Goal: Information Seeking & Learning: Learn about a topic

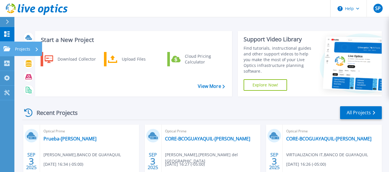
click at [21, 49] on p "Projects" at bounding box center [22, 49] width 15 height 15
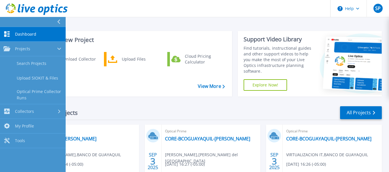
click at [123, 98] on div "Start a New Project Download Collector Upload Files Cloud Pricing Calculator Vi…" at bounding box center [201, 63] width 359 height 75
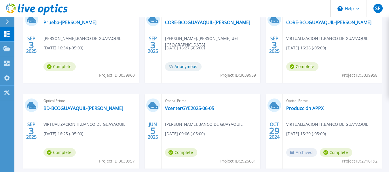
scroll to position [31, 0]
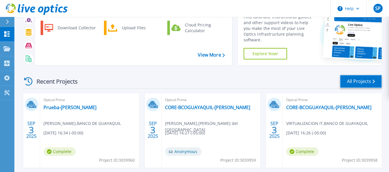
click at [359, 81] on link "All Projects" at bounding box center [361, 81] width 42 height 13
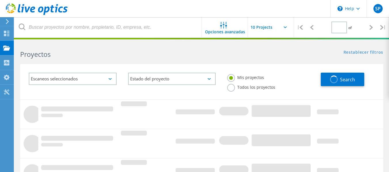
type input "1"
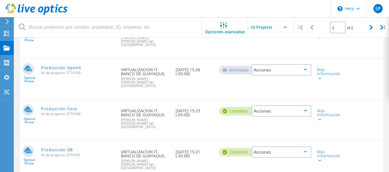
scroll to position [288, 0]
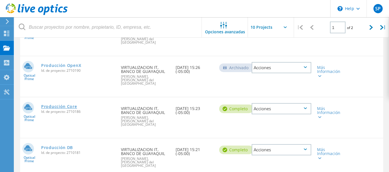
click at [58, 105] on link "Producción Core" at bounding box center [59, 107] width 36 height 4
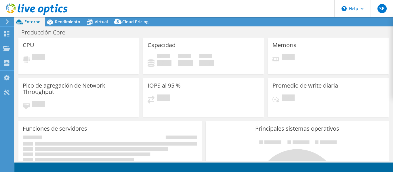
select select "USD"
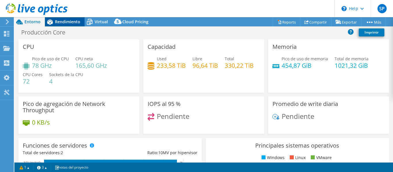
click at [72, 22] on span "Rendimiento" at bounding box center [67, 21] width 25 height 5
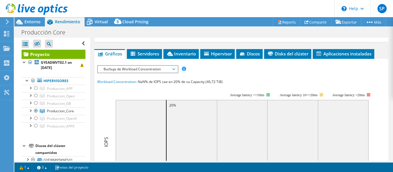
scroll to position [144, 0]
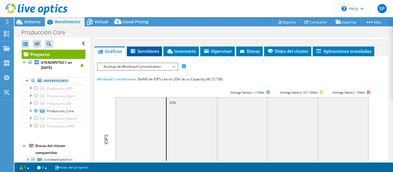
click at [146, 53] on span "Servidores" at bounding box center [144, 51] width 29 height 6
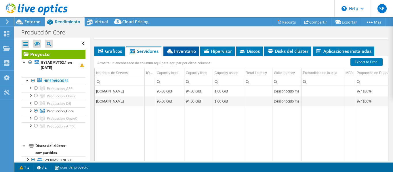
click at [186, 53] on span "Inventario" at bounding box center [181, 51] width 30 height 6
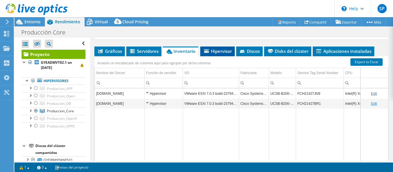
click at [219, 52] on span "Hipervisor" at bounding box center [217, 51] width 29 height 6
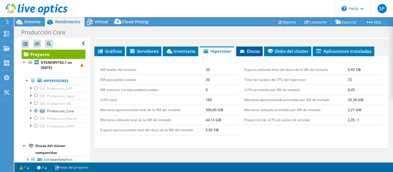
click at [248, 53] on span "Discos" at bounding box center [249, 51] width 21 height 6
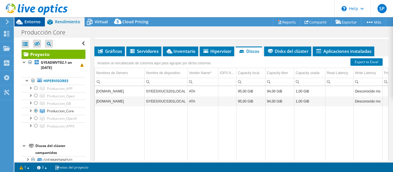
click at [35, 23] on span "Entorno" at bounding box center [32, 21] width 16 height 5
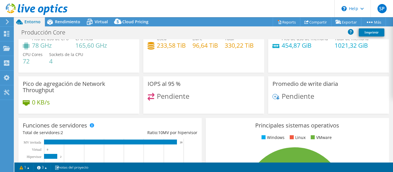
scroll to position [0, 0]
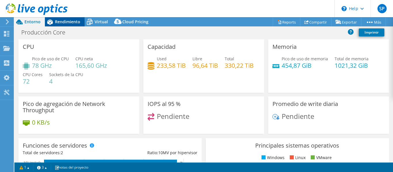
click at [80, 21] on div "Rendimiento" at bounding box center [65, 21] width 40 height 9
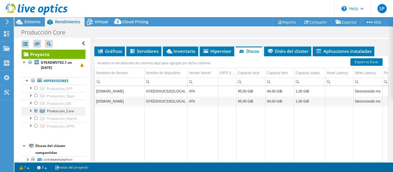
click at [30, 112] on div at bounding box center [30, 111] width 6 height 6
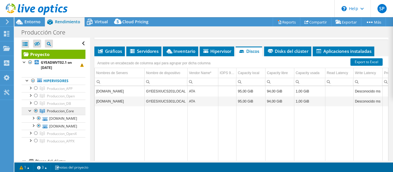
click at [60, 112] on span "Produccion_Core" at bounding box center [60, 111] width 27 height 5
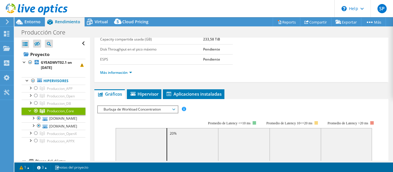
scroll to position [58, 0]
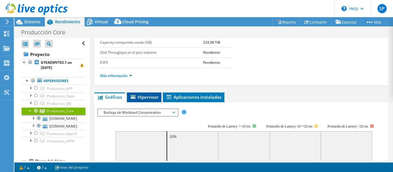
click at [149, 95] on span "Hipervisor" at bounding box center [144, 97] width 29 height 6
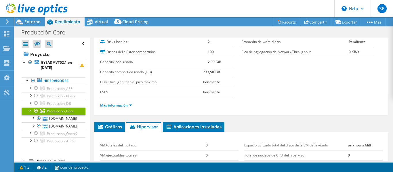
scroll to position [0, 0]
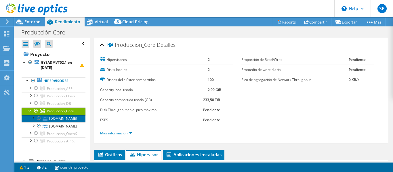
click at [50, 119] on link "[DOMAIN_NAME]" at bounding box center [54, 118] width 64 height 7
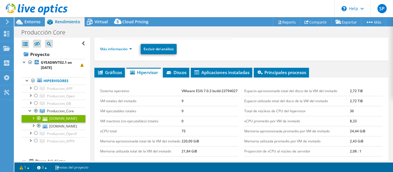
scroll to position [115, 0]
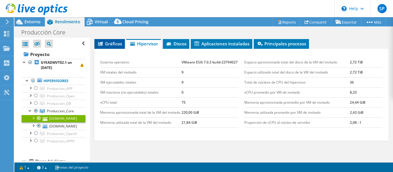
click at [110, 45] on span "Gráficos" at bounding box center [109, 44] width 25 height 6
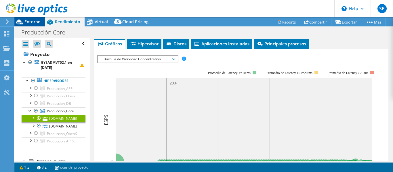
click at [30, 22] on span "Entorno" at bounding box center [32, 21] width 16 height 5
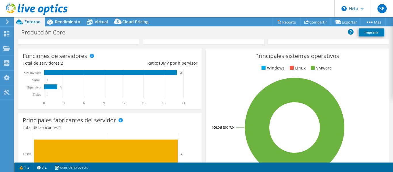
scroll to position [0, 0]
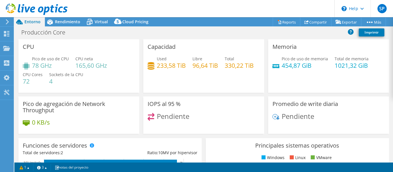
click at [63, 19] on div at bounding box center [34, 9] width 68 height 19
click at [63, 21] on span "Rendimiento" at bounding box center [67, 21] width 25 height 5
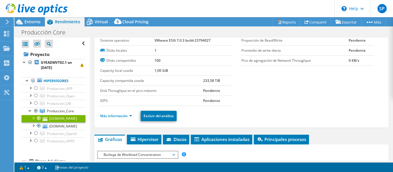
scroll to position [29, 0]
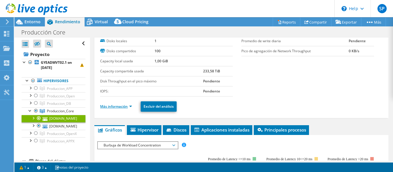
click at [131, 106] on link "Más información" at bounding box center [116, 106] width 32 height 5
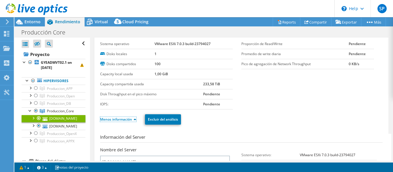
scroll to position [0, 0]
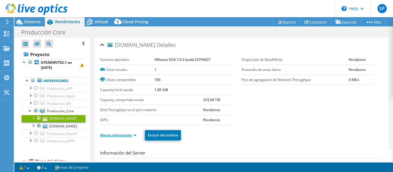
click at [135, 135] on link "Menos información" at bounding box center [118, 135] width 36 height 5
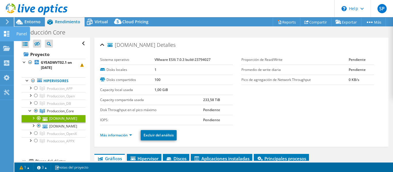
click at [8, 35] on icon at bounding box center [6, 33] width 7 height 5
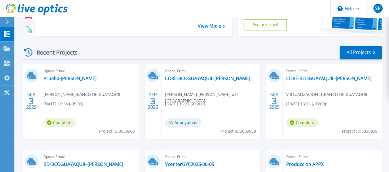
scroll to position [60, 0]
click at [361, 51] on link "All Projects" at bounding box center [361, 52] width 42 height 13
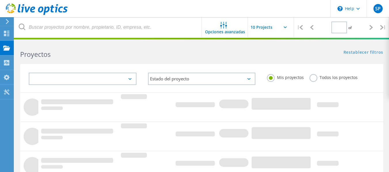
type input "1"
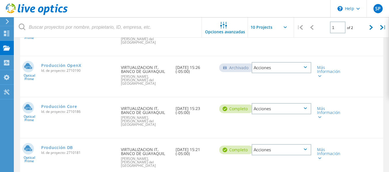
scroll to position [316, 0]
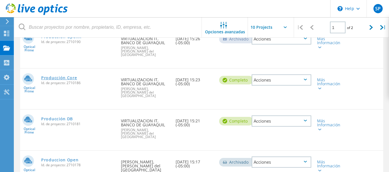
click at [59, 76] on link "Producción Core" at bounding box center [59, 78] width 36 height 4
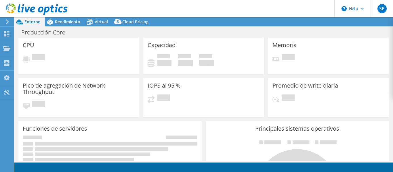
select select "USD"
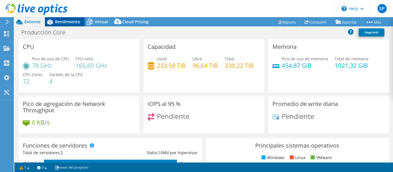
click at [68, 24] on span "Rendimiento" at bounding box center [67, 21] width 25 height 5
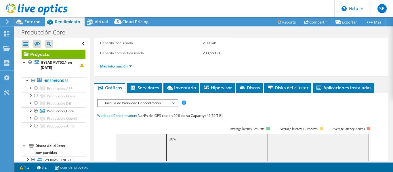
scroll to position [115, 0]
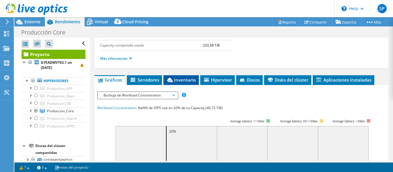
click at [176, 80] on span "Inventario" at bounding box center [181, 80] width 30 height 6
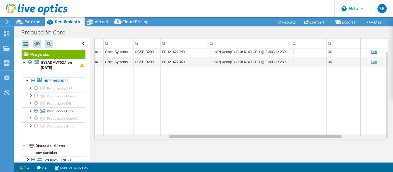
scroll to position [0, 0]
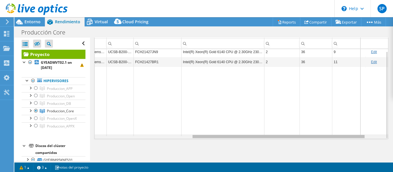
drag, startPoint x: 262, startPoint y: 137, endPoint x: 362, endPoint y: 135, distance: 100.1
click at [362, 135] on body "SP Usuario final [PERSON_NAME] puma [PERSON_NAME][EMAIL_ADDRESS][PERSON_NAME][D…" at bounding box center [196, 86] width 393 height 172
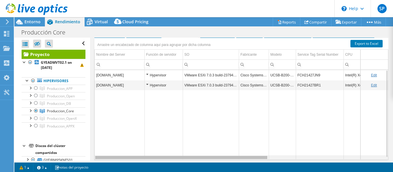
drag, startPoint x: 287, startPoint y: 158, endPoint x: 159, endPoint y: 160, distance: 127.7
click at [159, 160] on body "SP Usuario final [PERSON_NAME] puma [PERSON_NAME][EMAIL_ADDRESS][PERSON_NAME][D…" at bounding box center [196, 86] width 393 height 172
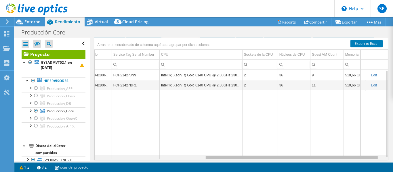
drag, startPoint x: 198, startPoint y: 158, endPoint x: 311, endPoint y: 155, distance: 112.8
click at [311, 155] on body "SP Usuario final [PERSON_NAME] puma [PERSON_NAME][EMAIL_ADDRESS][PERSON_NAME][D…" at bounding box center [196, 86] width 393 height 172
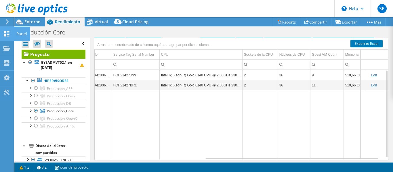
click at [16, 35] on div "Panel" at bounding box center [22, 34] width 16 height 14
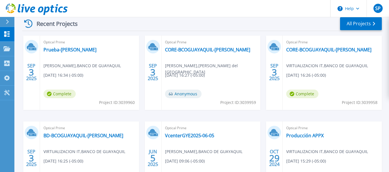
scroll to position [89, 0]
click at [355, 24] on link "All Projects" at bounding box center [361, 24] width 42 height 13
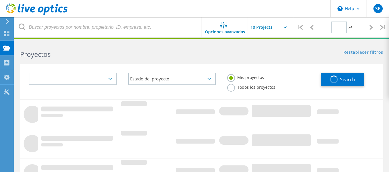
type input "1"
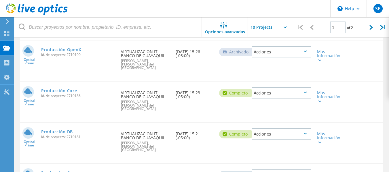
scroll to position [319, 0]
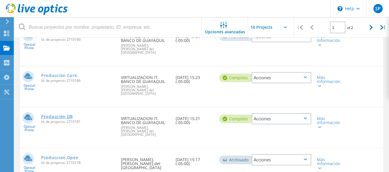
click at [61, 115] on link "Producción DB" at bounding box center [57, 117] width 32 height 4
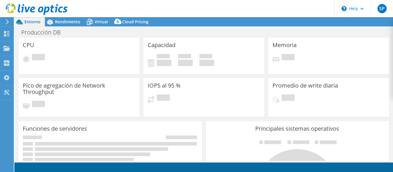
select select "USD"
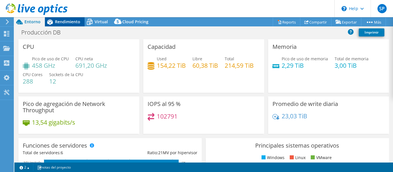
click at [69, 24] on span "Rendimiento" at bounding box center [67, 21] width 25 height 5
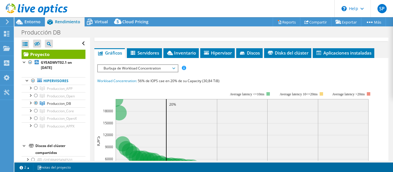
scroll to position [144, 0]
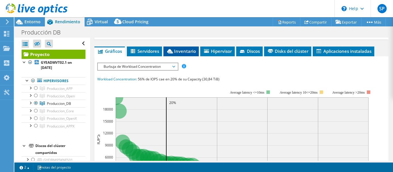
click at [191, 52] on span "Inventario" at bounding box center [181, 51] width 30 height 6
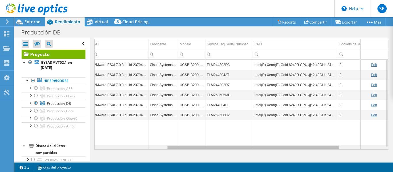
scroll to position [0, 0]
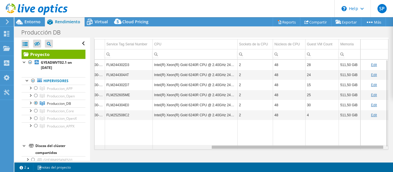
drag, startPoint x: 192, startPoint y: 148, endPoint x: 318, endPoint y: 144, distance: 126.0
click at [318, 144] on body "SP Usuario final [PERSON_NAME] puma [PERSON_NAME][EMAIL_ADDRESS][PERSON_NAME][D…" at bounding box center [196, 86] width 393 height 172
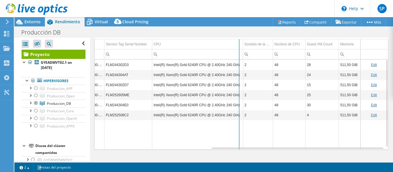
drag, startPoint x: 233, startPoint y: 45, endPoint x: 239, endPoint y: 48, distance: 6.7
click at [239, 48] on div "Arrastre un encabezado de columna aquí para agrupar por dicha columna Nombre de…" at bounding box center [241, 89] width 294 height 122
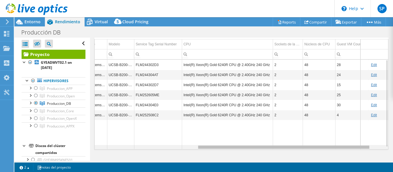
scroll to position [0, 148]
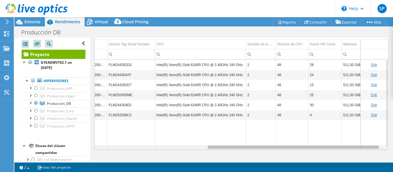
drag, startPoint x: 254, startPoint y: 147, endPoint x: 232, endPoint y: 149, distance: 22.5
click at [232, 149] on body "SP Usuario final [PERSON_NAME] puma [PERSON_NAME][EMAIL_ADDRESS][PERSON_NAME][D…" at bounding box center [196, 86] width 393 height 172
